Goal: Information Seeking & Learning: Learn about a topic

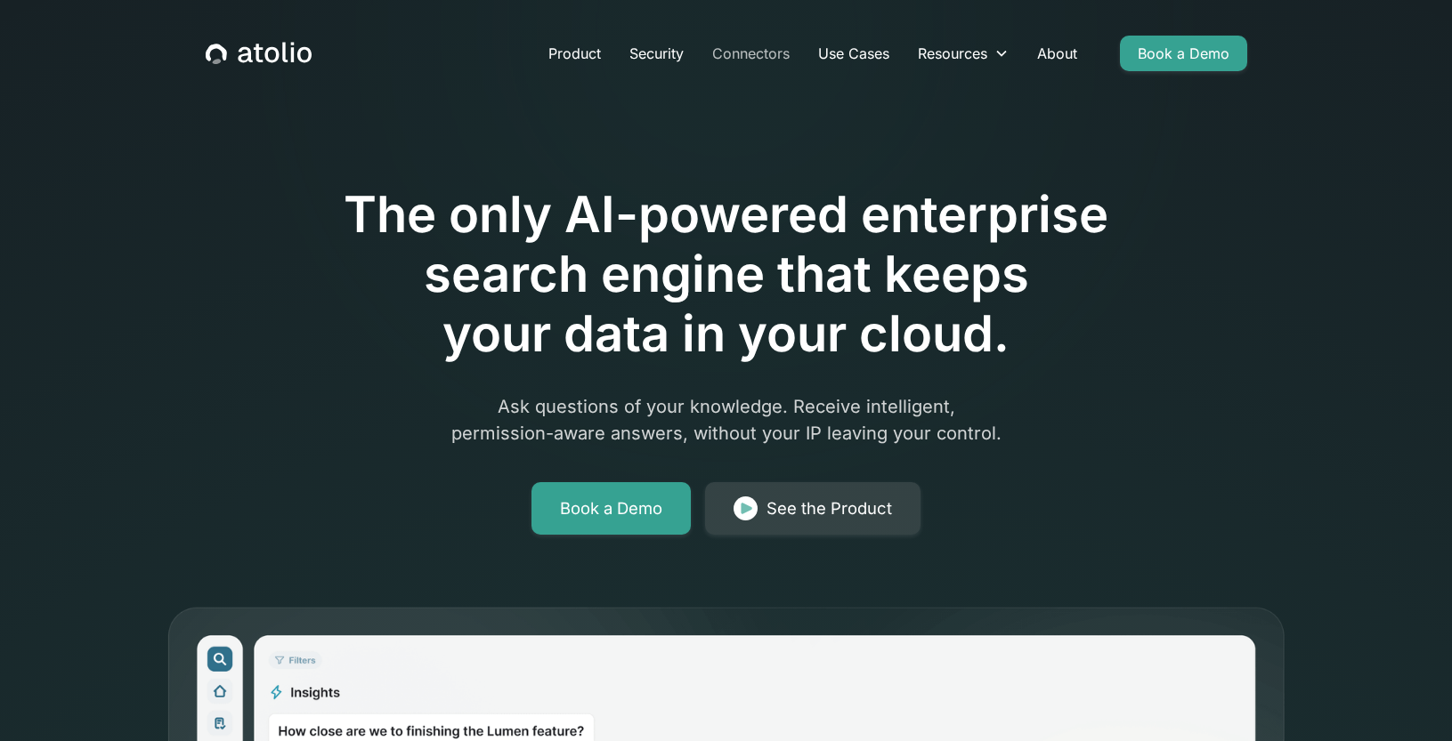
click at [759, 52] on link "Connectors" at bounding box center [751, 54] width 106 height 36
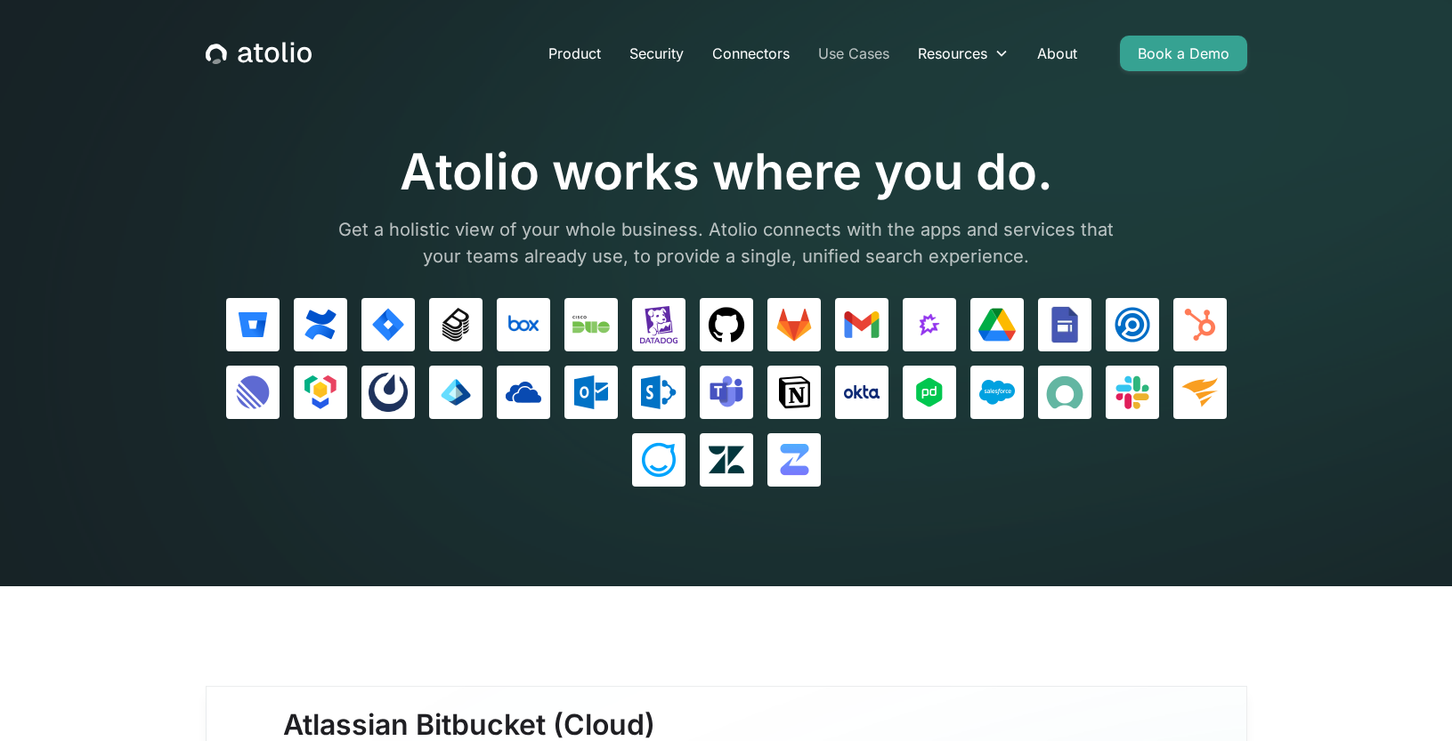
click at [862, 56] on link "Use Cases" at bounding box center [854, 54] width 100 height 36
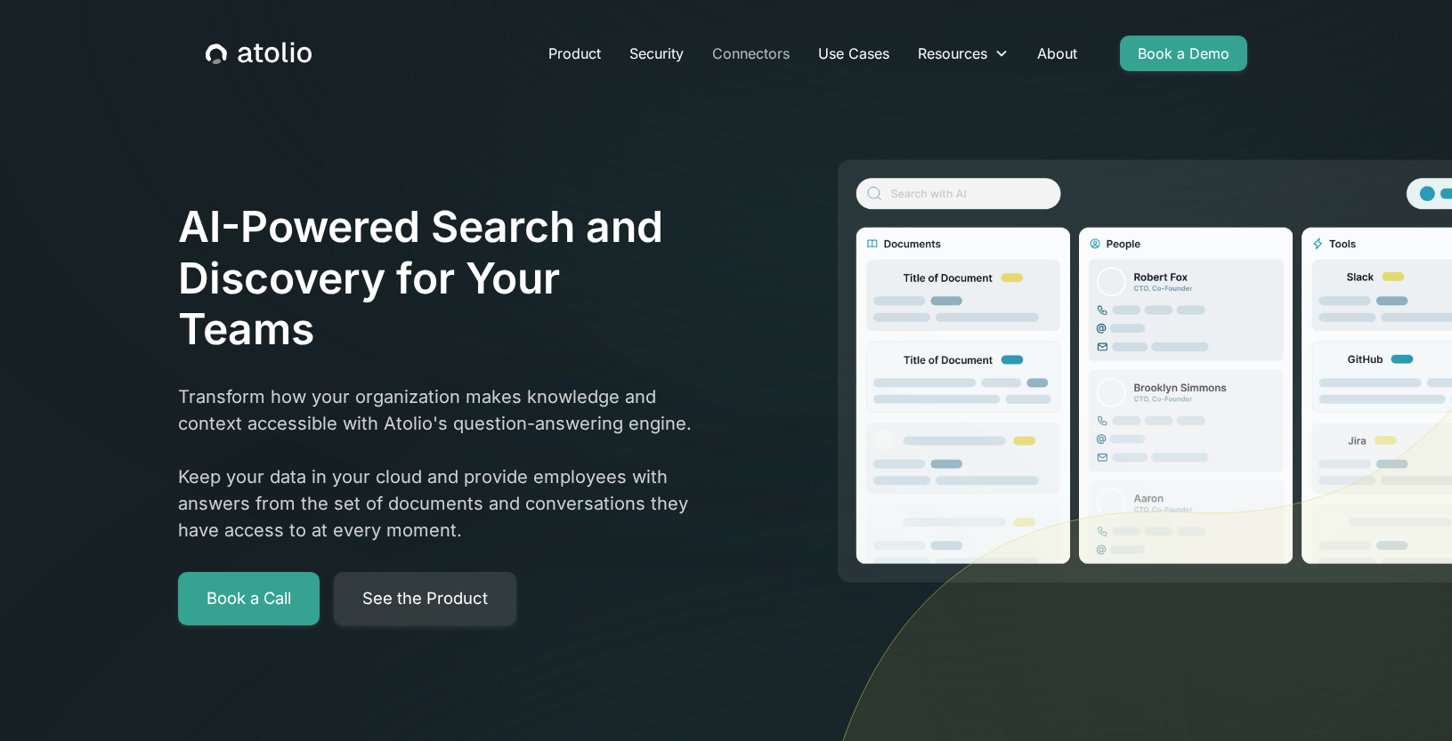
click at [717, 56] on link "Connectors" at bounding box center [751, 54] width 106 height 36
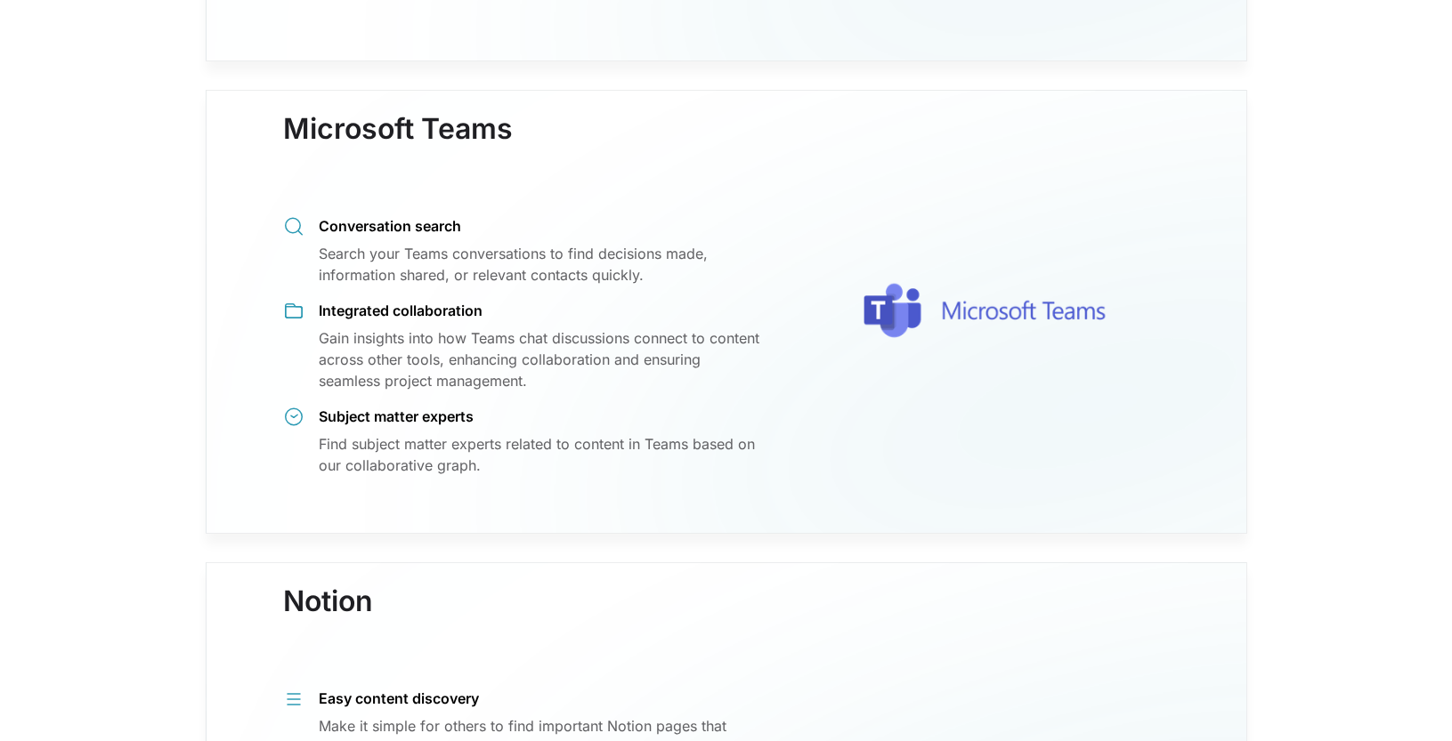
scroll to position [11118, 0]
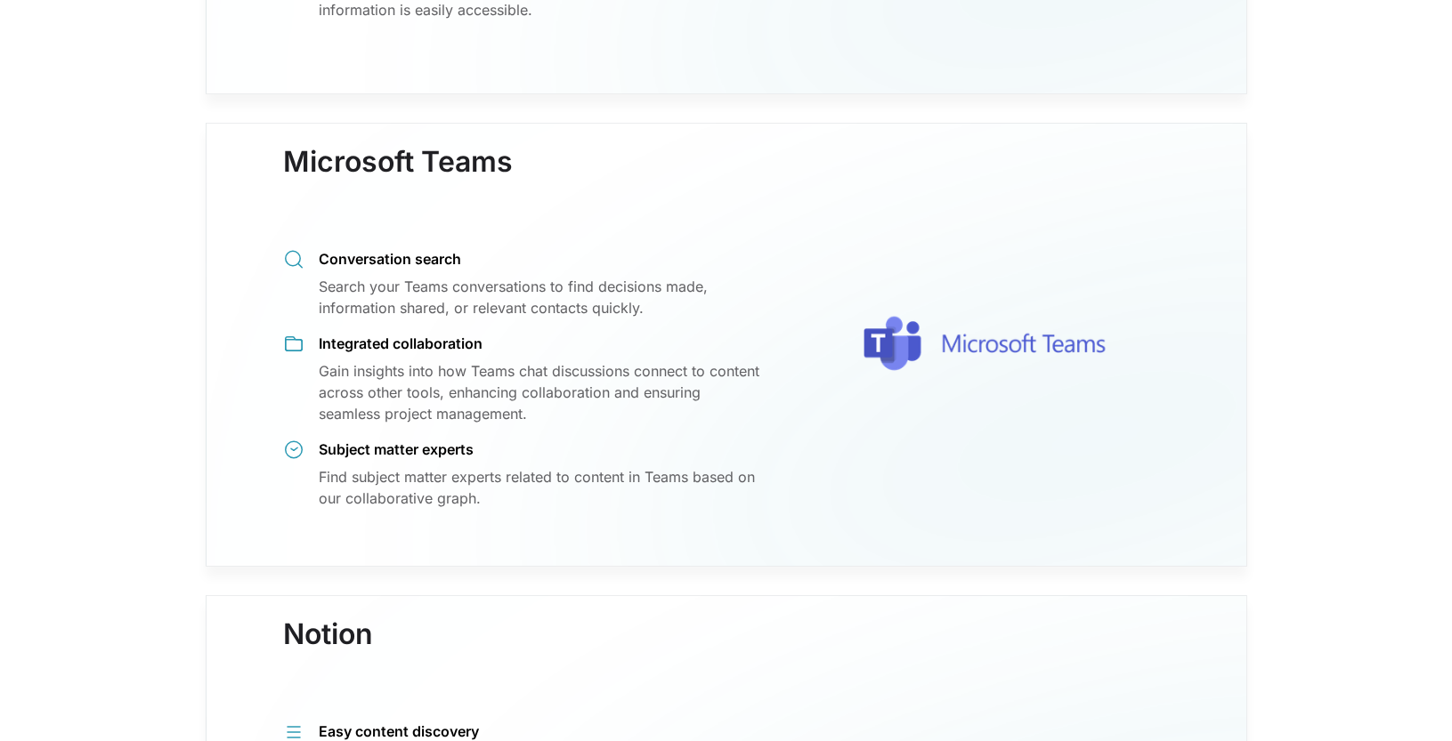
drag, startPoint x: 346, startPoint y: 263, endPoint x: 515, endPoint y: 267, distance: 169.2
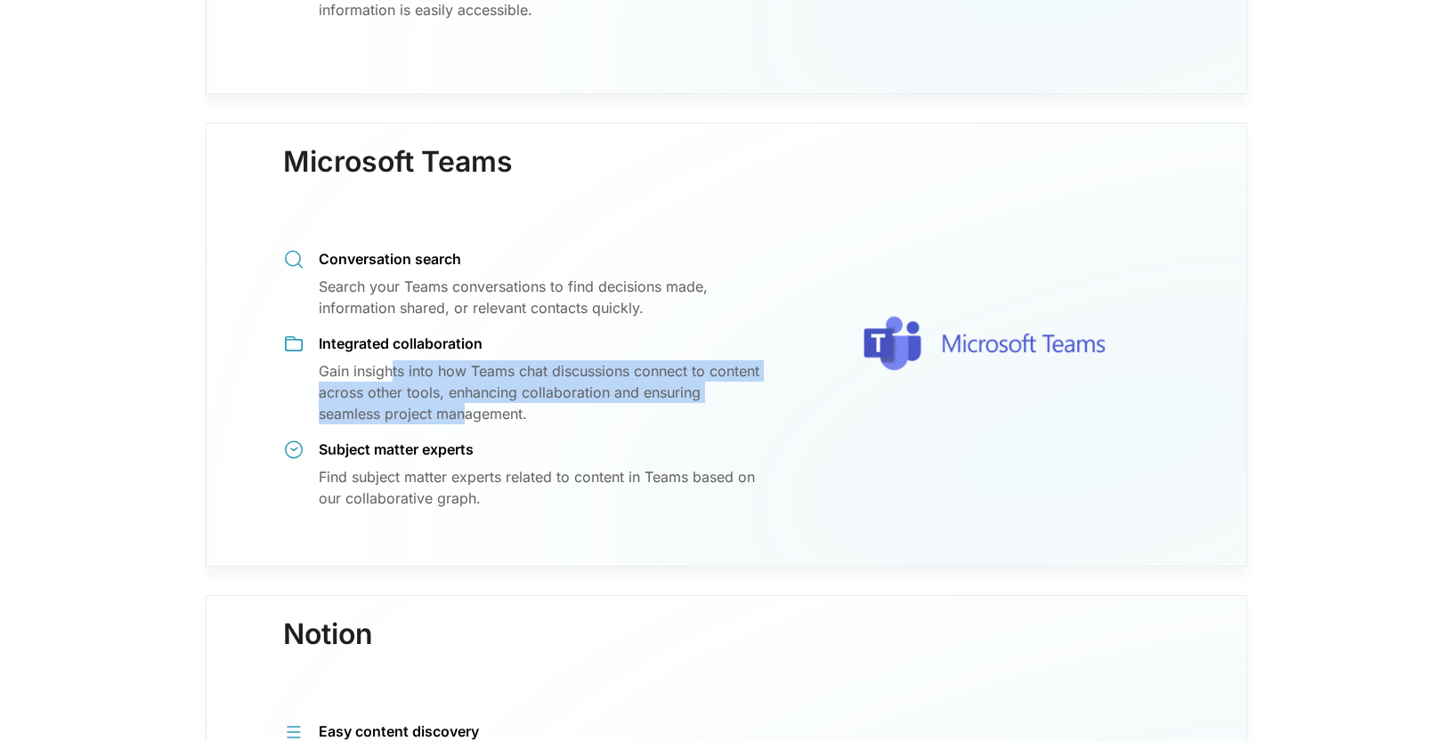
drag, startPoint x: 392, startPoint y: 353, endPoint x: 469, endPoint y: 399, distance: 89.8
drag, startPoint x: 538, startPoint y: 391, endPoint x: 345, endPoint y: 357, distance: 195.2
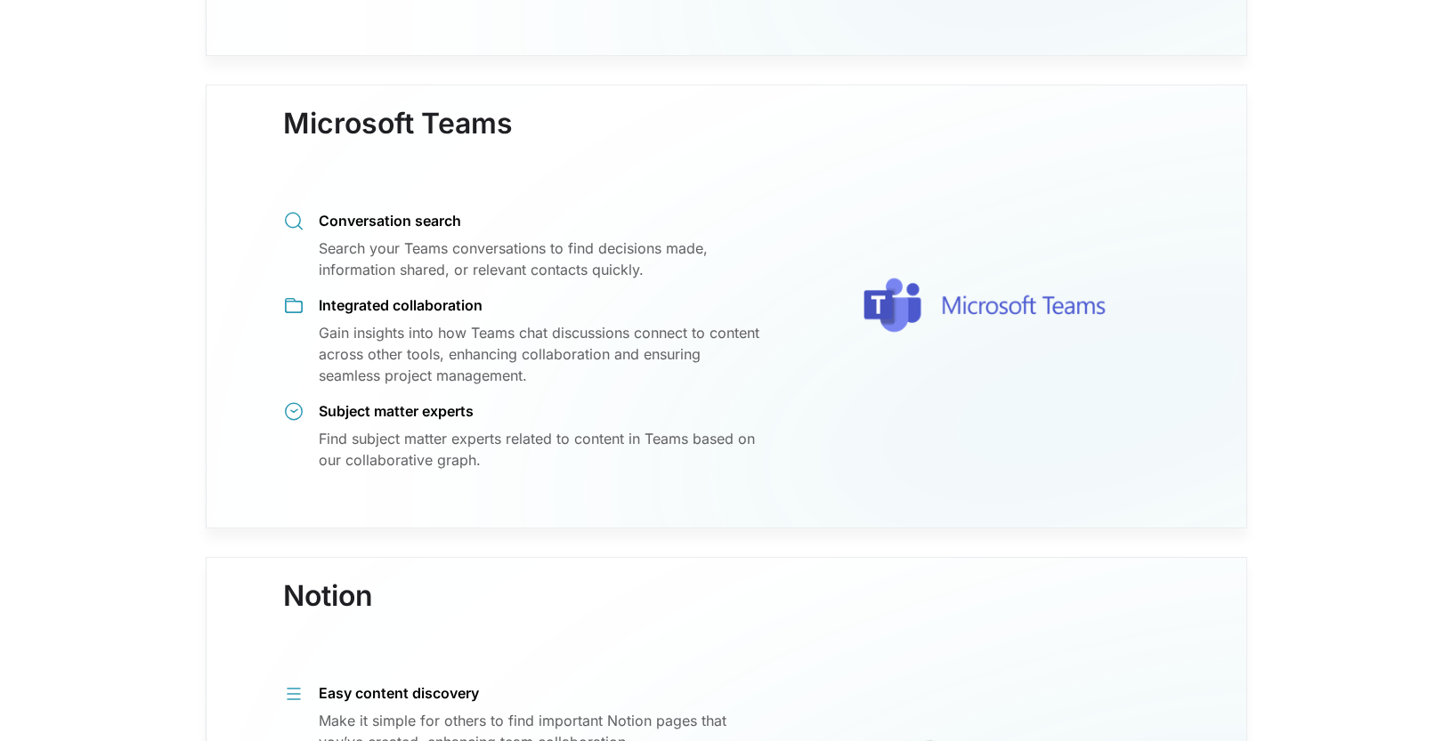
scroll to position [11158, 0]
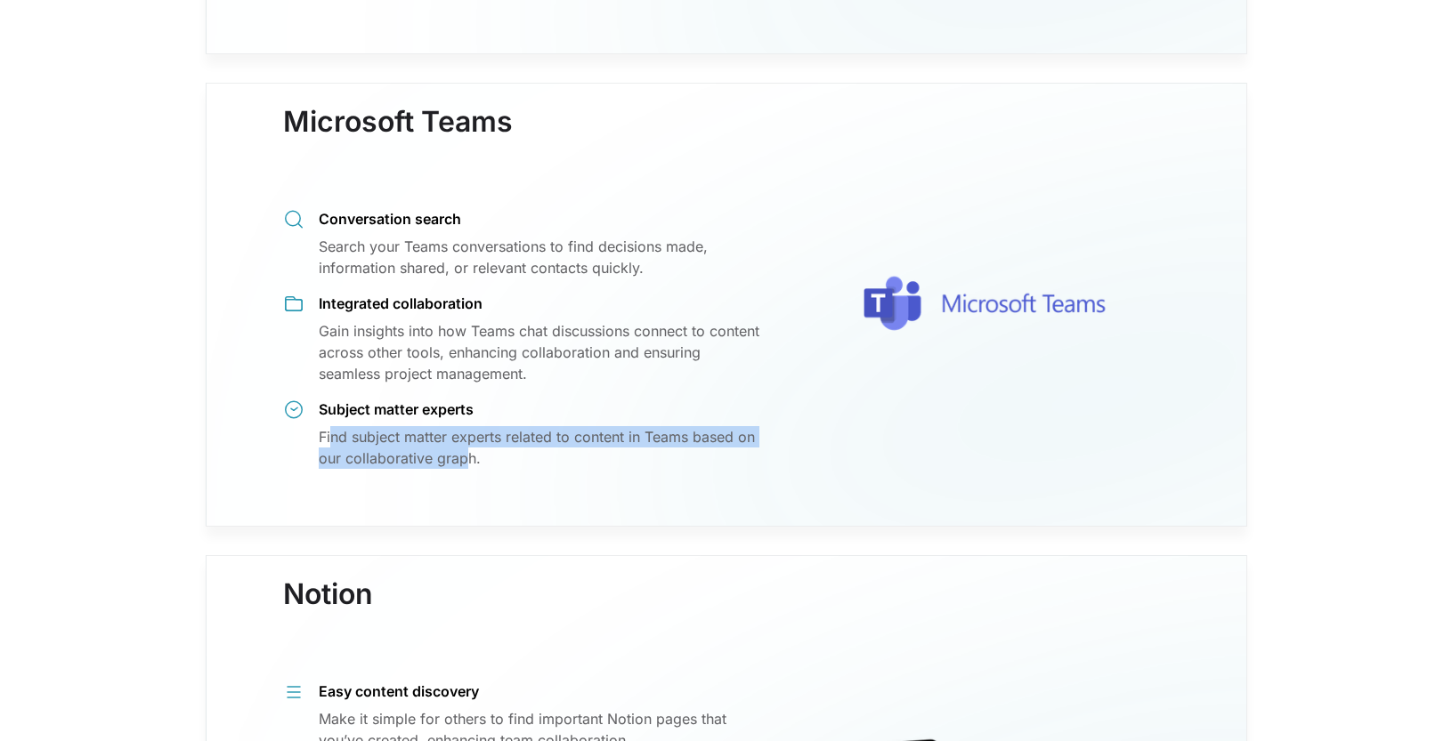
drag, startPoint x: 470, startPoint y: 427, endPoint x: 329, endPoint y: 415, distance: 141.2
